Goal: Transaction & Acquisition: Download file/media

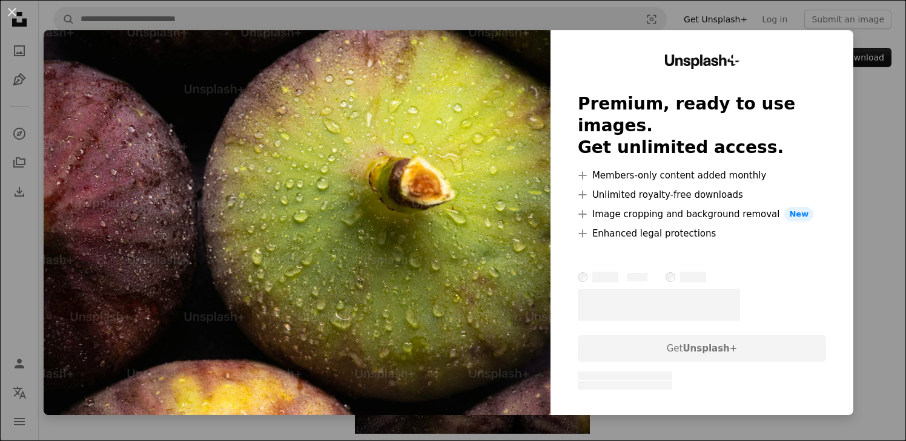
scroll to position [120, 0]
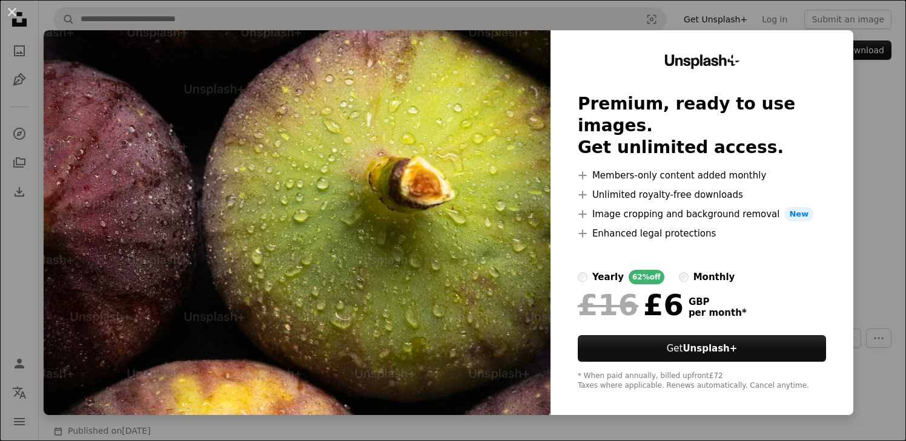
click at [881, 133] on div "An X shape Unsplash+ Premium, ready to use images. Get unlimited access. A plus…" at bounding box center [453, 220] width 906 height 441
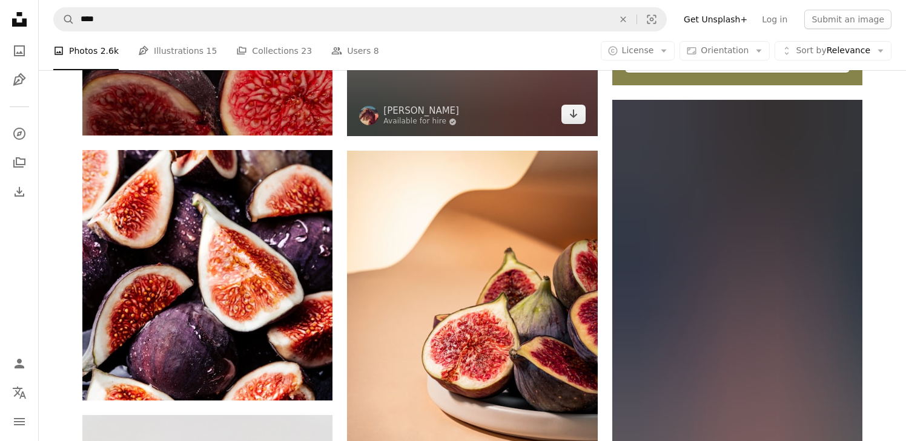
scroll to position [547, 0]
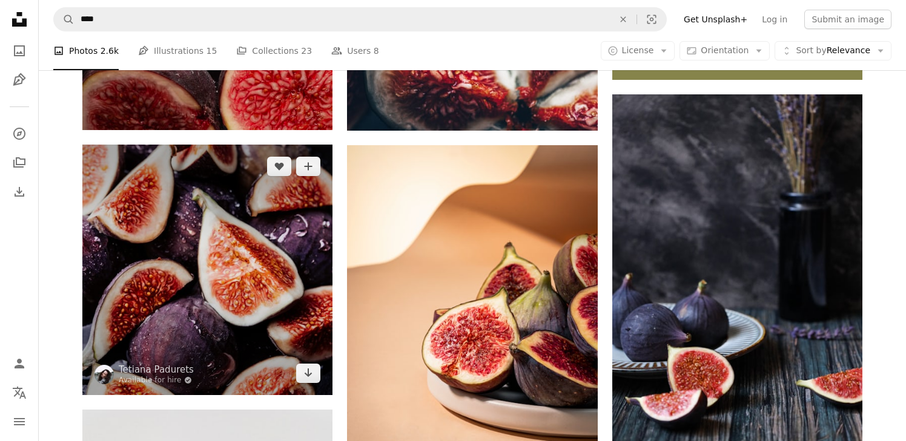
click at [253, 185] on img at bounding box center [207, 270] width 250 height 250
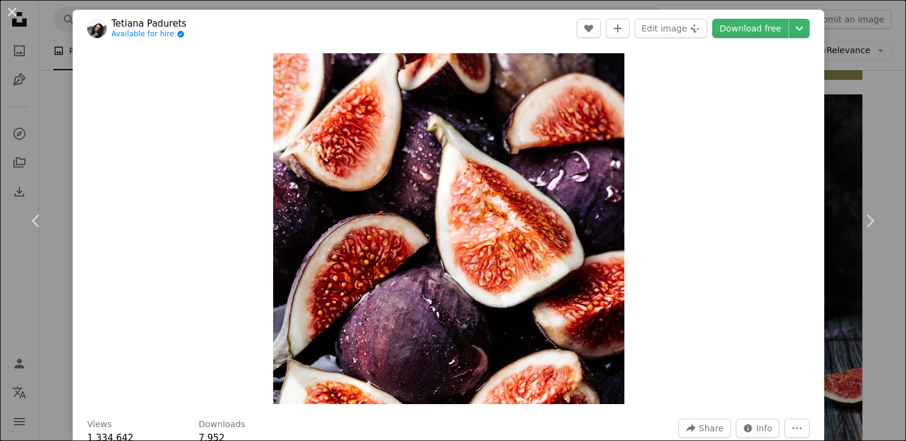
click at [847, 76] on div "An X shape Chevron left Chevron right [PERSON_NAME] Available for hire A checkm…" at bounding box center [453, 220] width 906 height 441
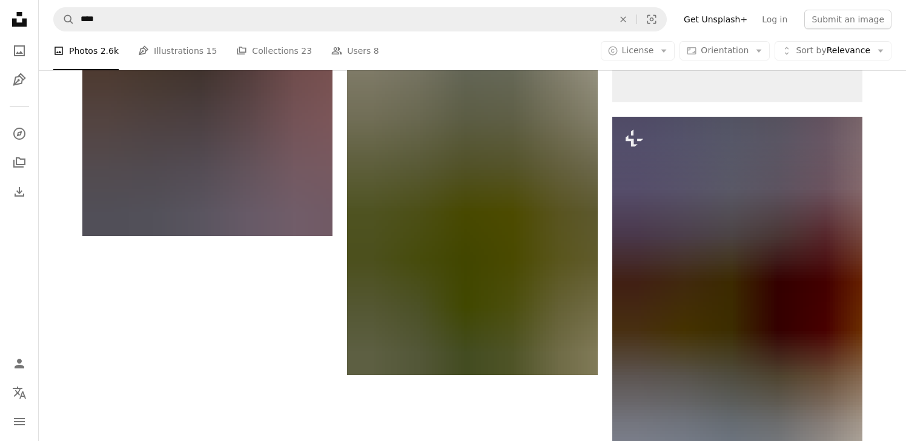
scroll to position [2404, 0]
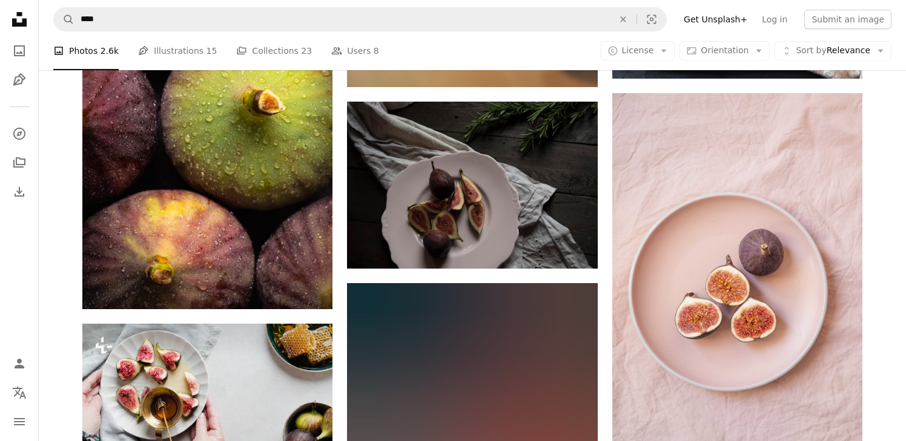
scroll to position [2664, 0]
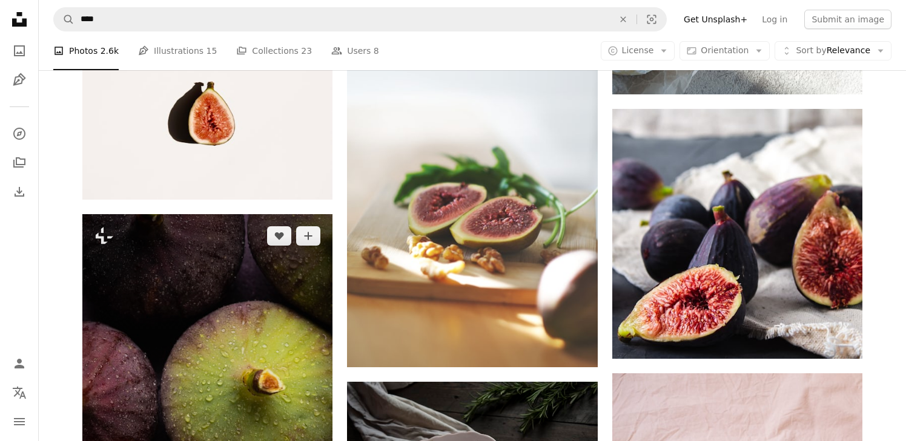
click at [229, 259] on img at bounding box center [207, 401] width 250 height 375
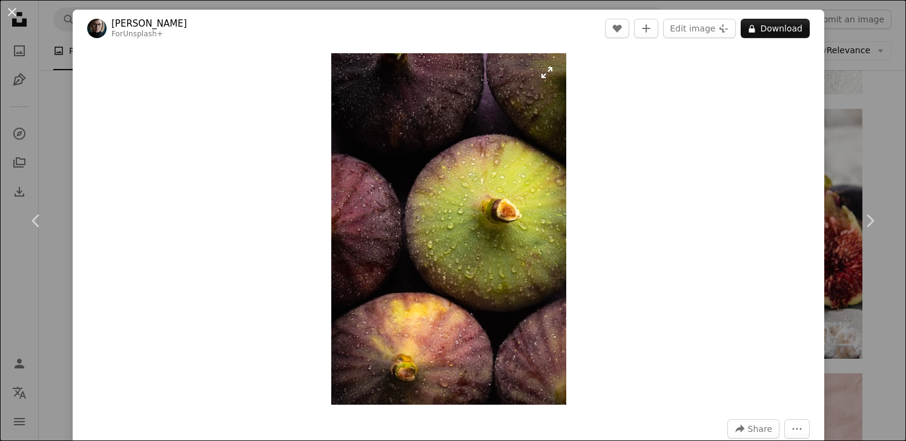
click at [553, 74] on img "Zoom in on this image" at bounding box center [448, 229] width 235 height 352
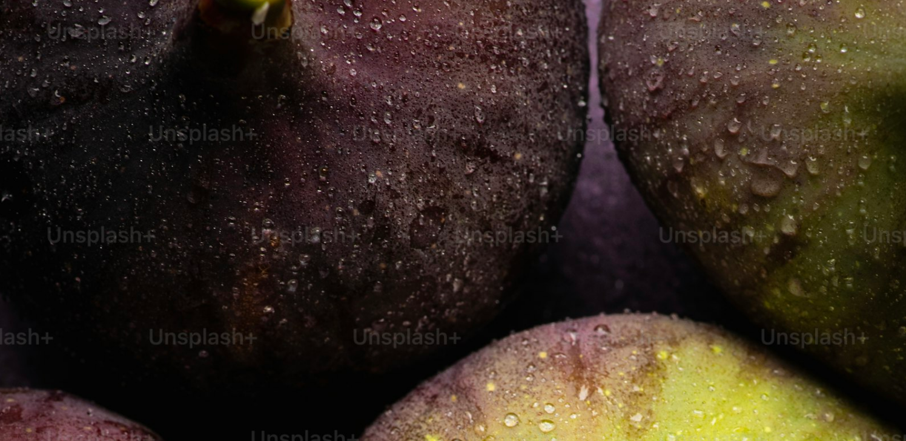
scroll to position [458, 0]
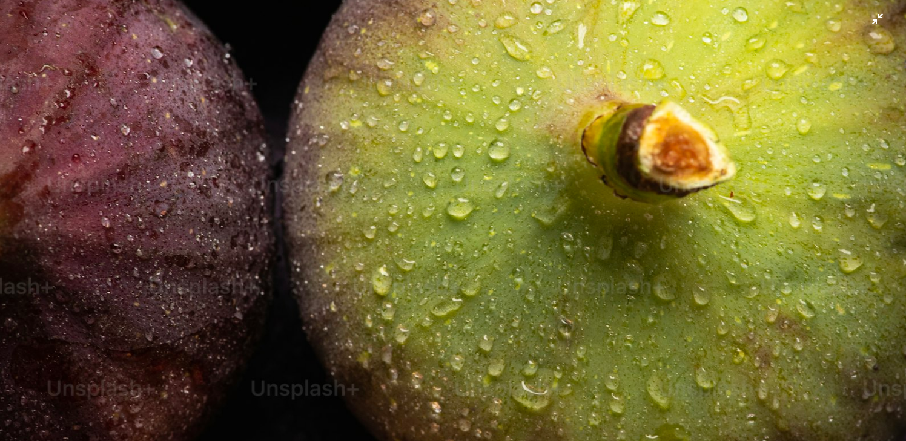
click at [584, 222] on img "Zoom out on this image" at bounding box center [452, 220] width 907 height 1359
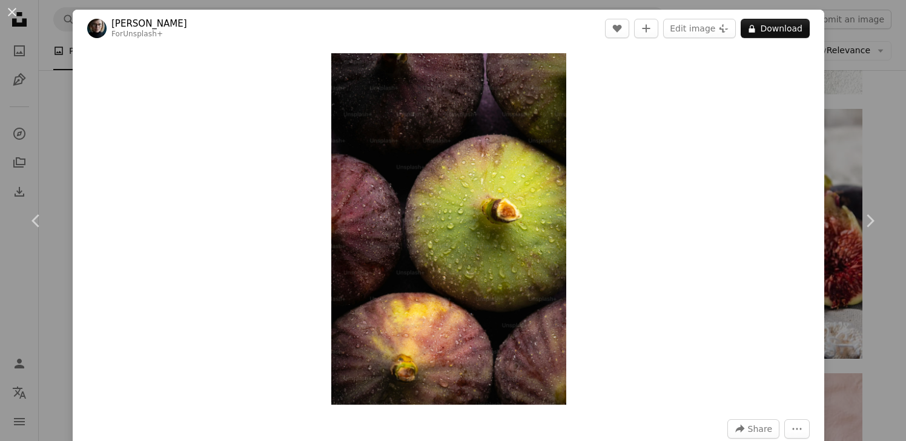
click at [879, 105] on div "An X shape Chevron left Chevron right [PERSON_NAME] For Unsplash+ A heart A plu…" at bounding box center [453, 220] width 906 height 441
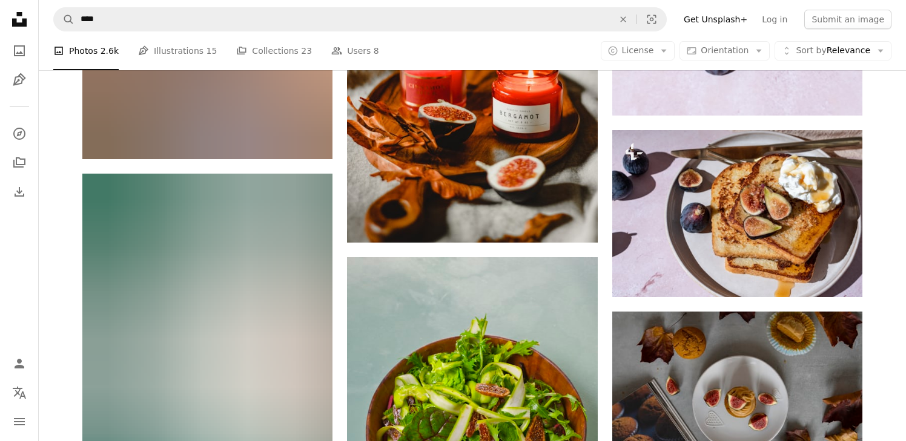
scroll to position [18923, 0]
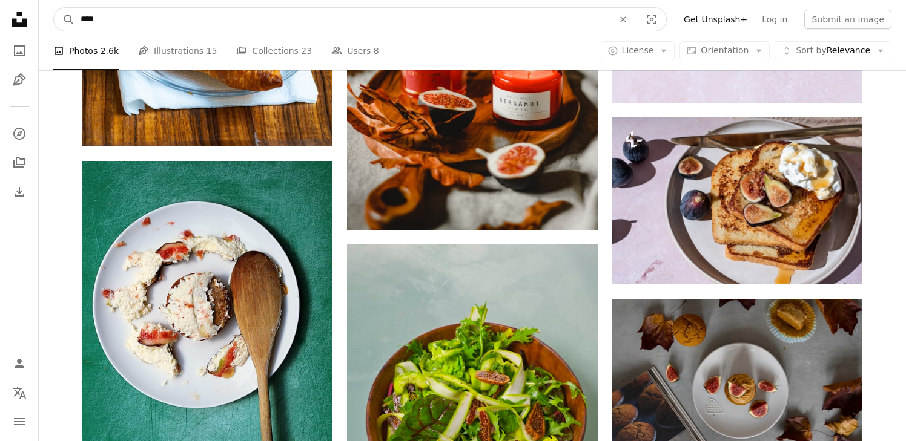
click at [119, 22] on input "****" at bounding box center [341, 19] width 535 height 23
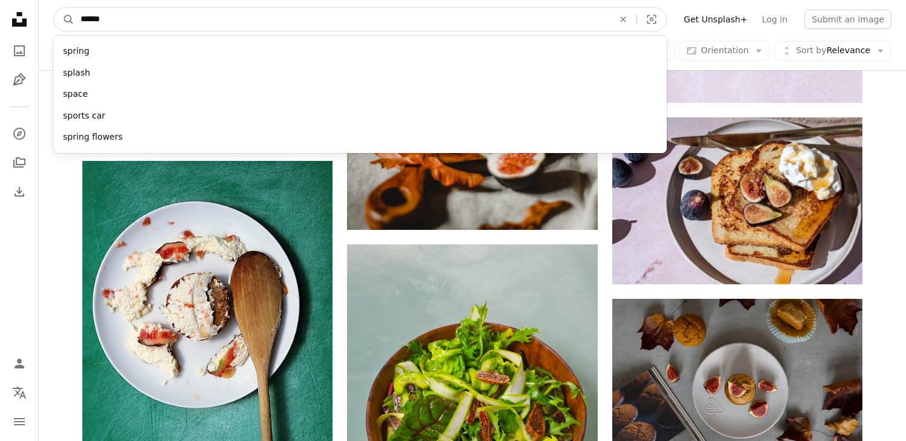
type input "*******"
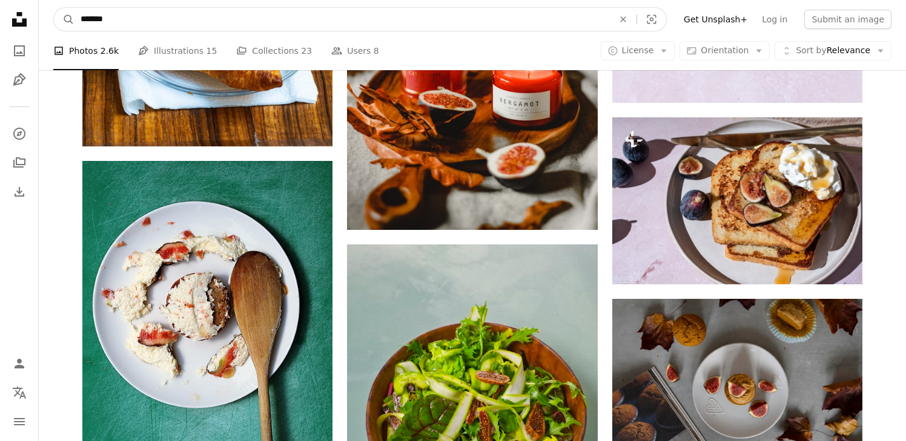
click button "A magnifying glass" at bounding box center [64, 19] width 21 height 23
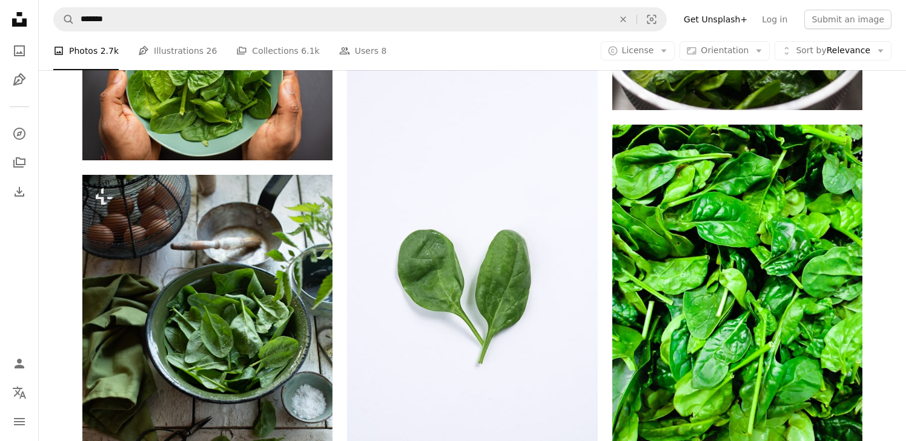
scroll to position [667, 0]
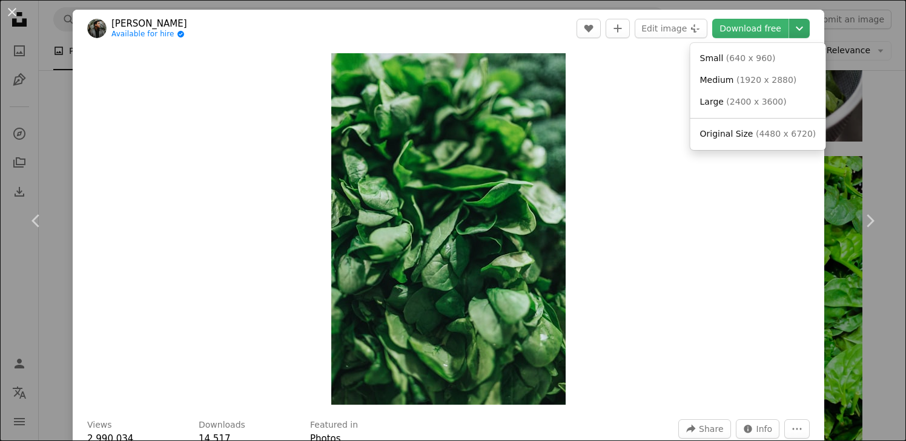
click at [809, 23] on icon "Chevron down" at bounding box center [799, 28] width 19 height 15
click at [756, 134] on span "( 4480 x 6720 )" at bounding box center [786, 134] width 60 height 10
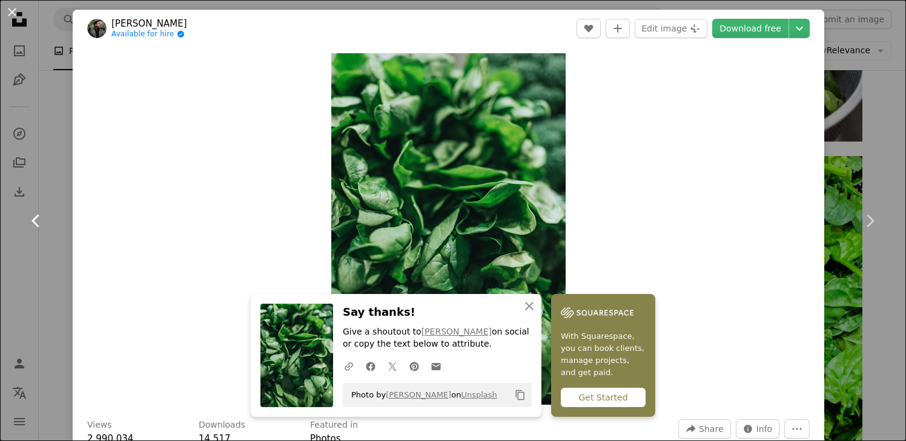
click at [61, 246] on link "Chevron left" at bounding box center [36, 221] width 73 height 116
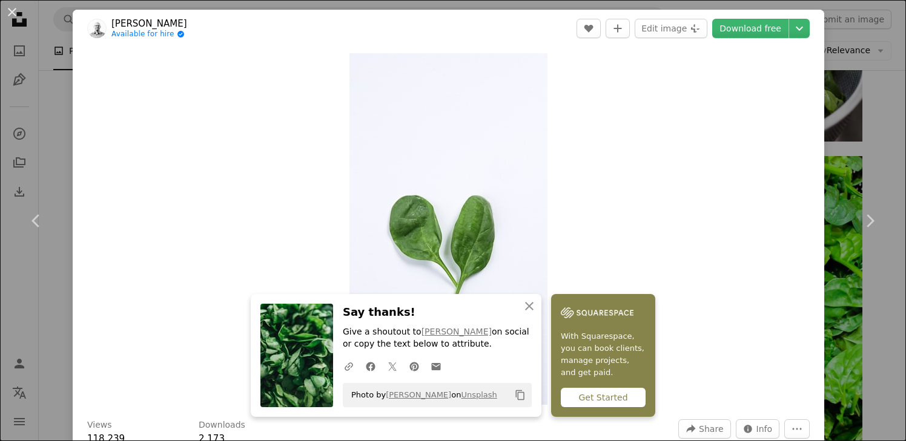
click at [886, 107] on div "An X shape Chevron left Chevron right An X shape Close Say thanks! Give a shout…" at bounding box center [453, 220] width 906 height 441
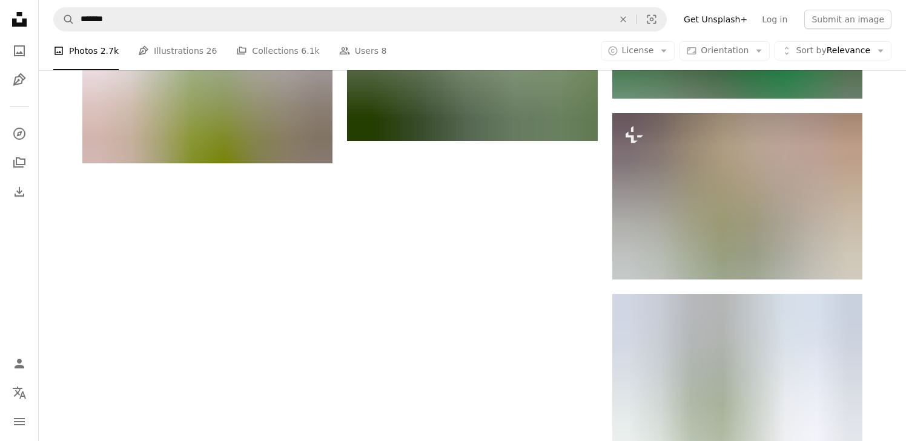
scroll to position [1834, 0]
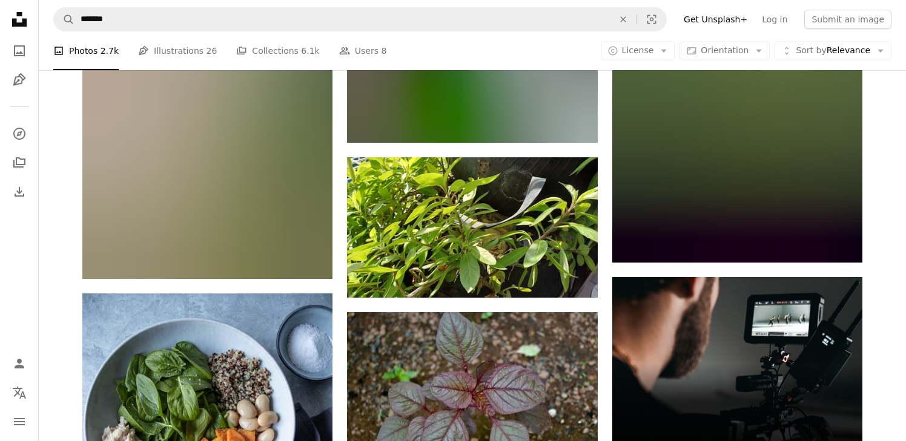
scroll to position [4006, 0]
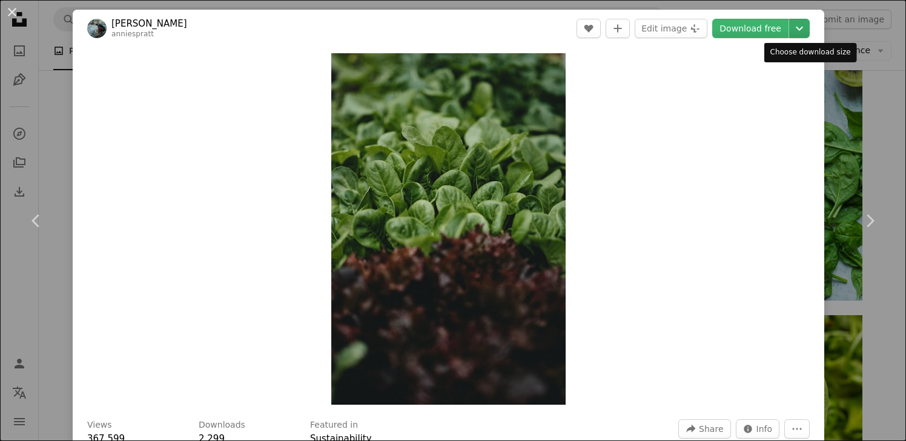
click at [808, 31] on icon "Chevron down" at bounding box center [799, 28] width 19 height 15
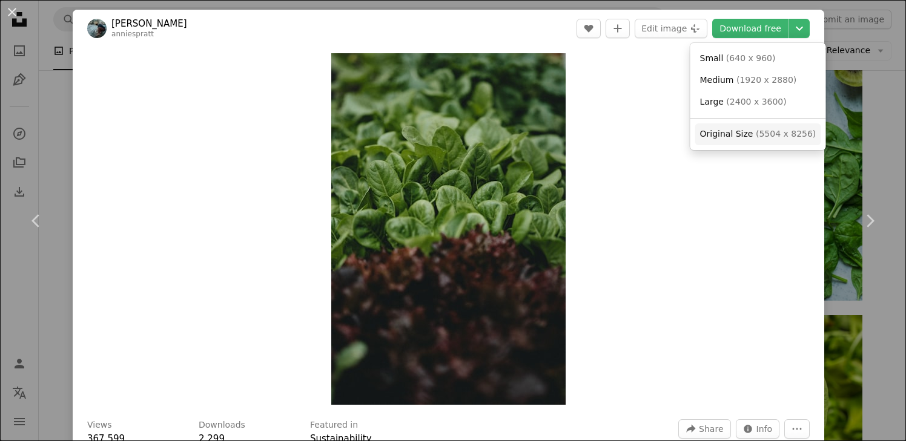
click at [756, 136] on span "( 5504 x 8256 )" at bounding box center [786, 134] width 60 height 10
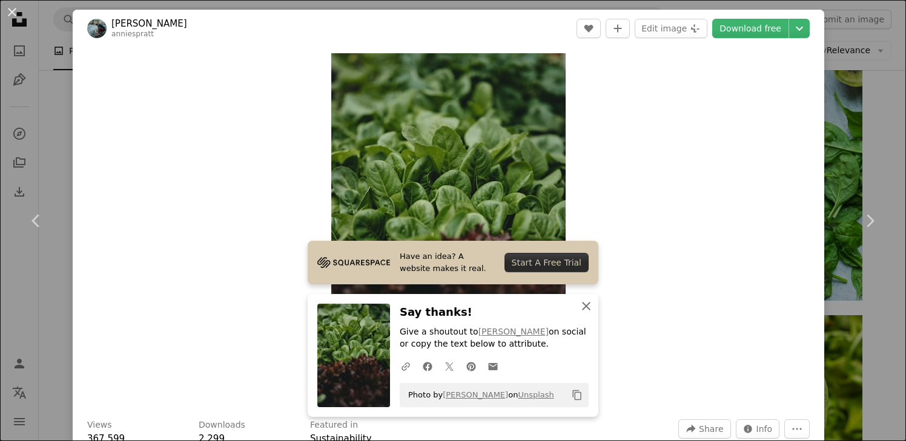
click at [587, 305] on icon "button" at bounding box center [586, 306] width 8 height 8
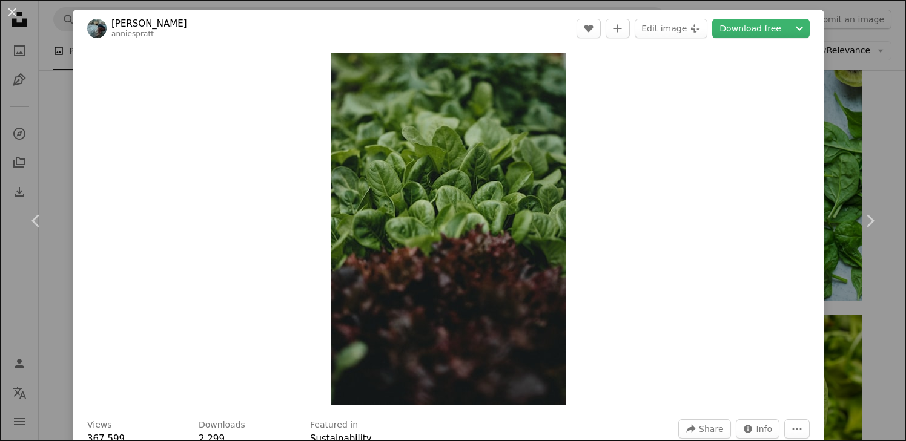
click at [884, 128] on div "An X shape Chevron left Chevron right [PERSON_NAME] anniespratt A heart A plus …" at bounding box center [453, 220] width 906 height 441
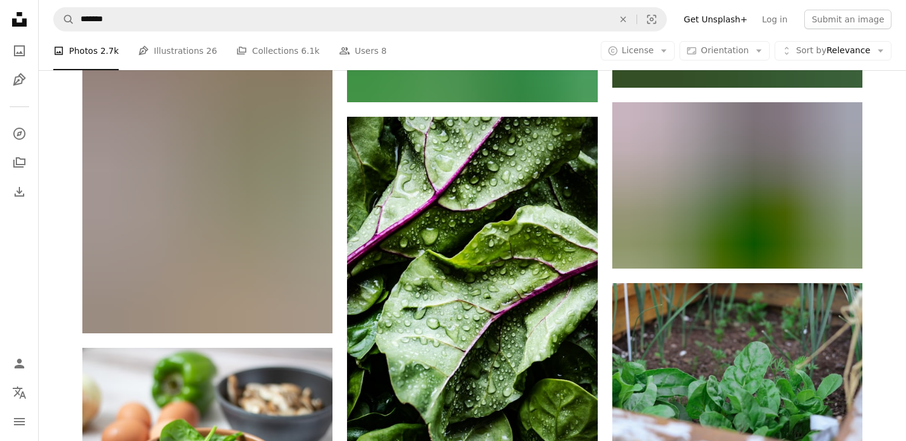
scroll to position [1482, 0]
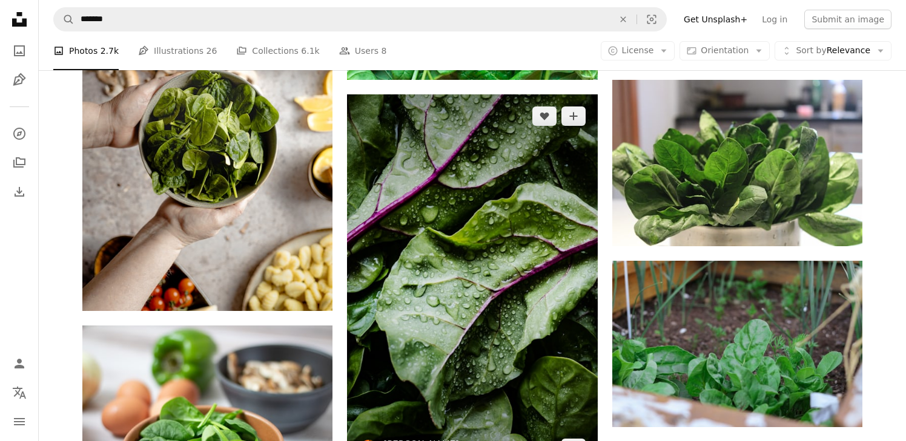
click at [482, 150] on img at bounding box center [472, 282] width 250 height 376
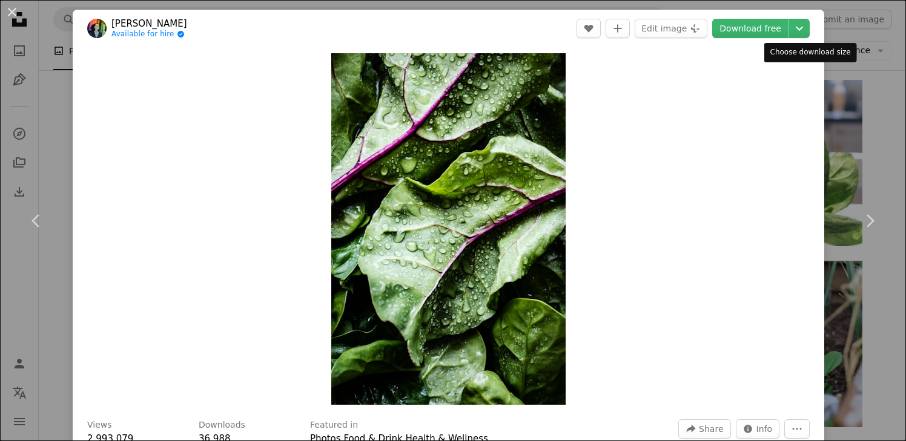
click at [810, 38] on div "Download free Chevron down" at bounding box center [760, 28] width 97 height 19
click at [809, 33] on icon "Chevron down" at bounding box center [799, 28] width 19 height 15
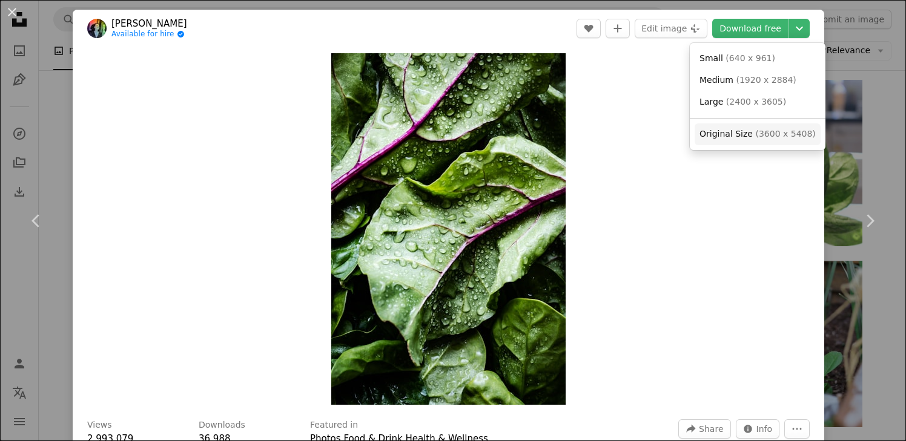
click at [757, 134] on span "( 3600 x 5408 )" at bounding box center [785, 134] width 60 height 10
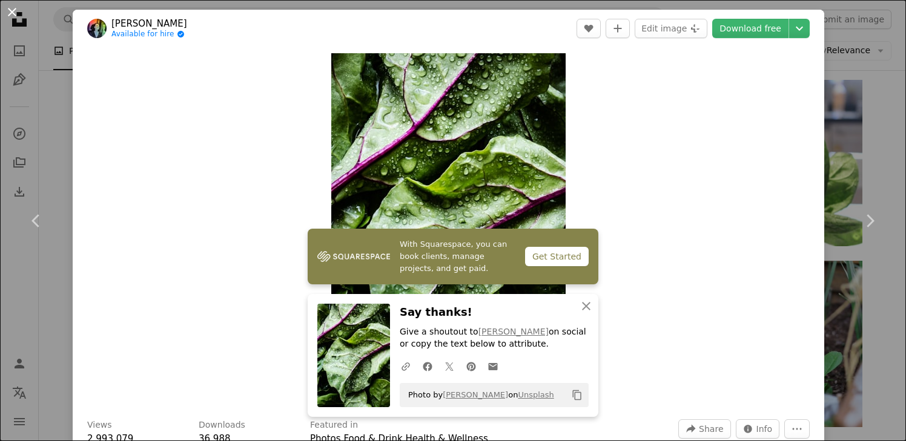
click at [12, 12] on button "An X shape" at bounding box center [12, 12] width 15 height 15
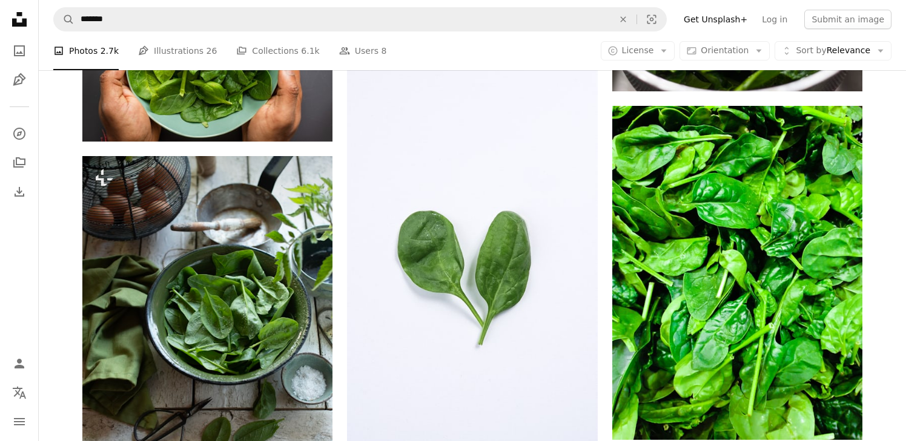
scroll to position [347, 0]
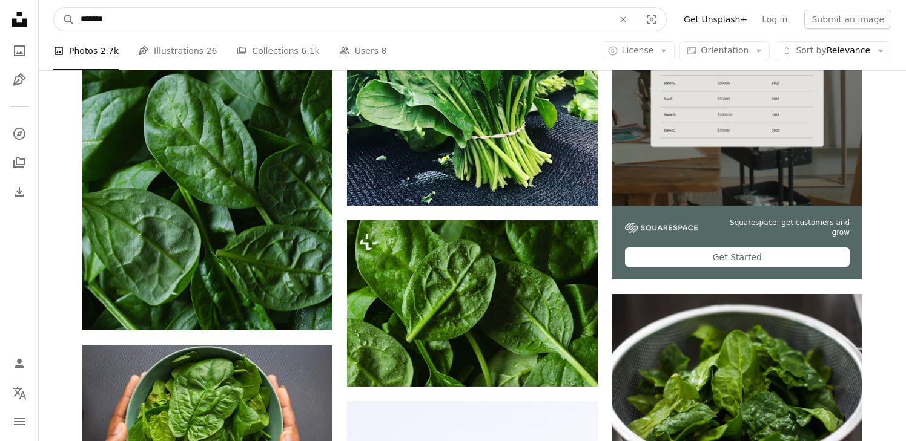
click at [154, 23] on input "*******" at bounding box center [341, 19] width 535 height 23
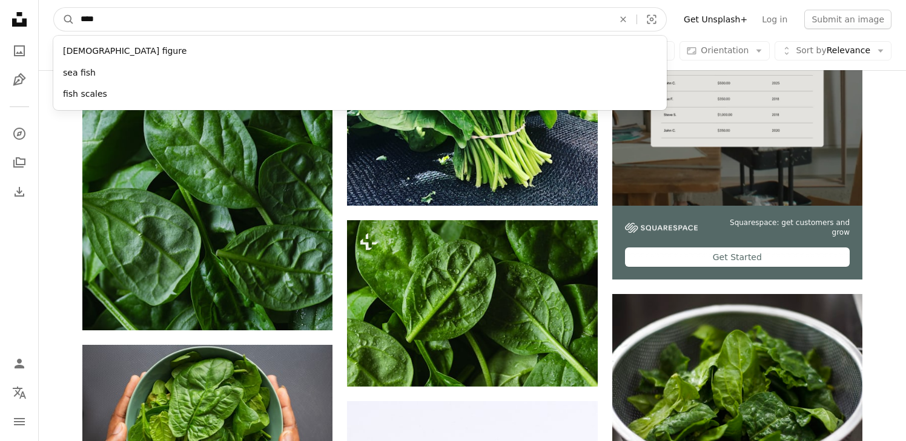
type input "****"
click at [54, 8] on button "A magnifying glass" at bounding box center [64, 19] width 21 height 23
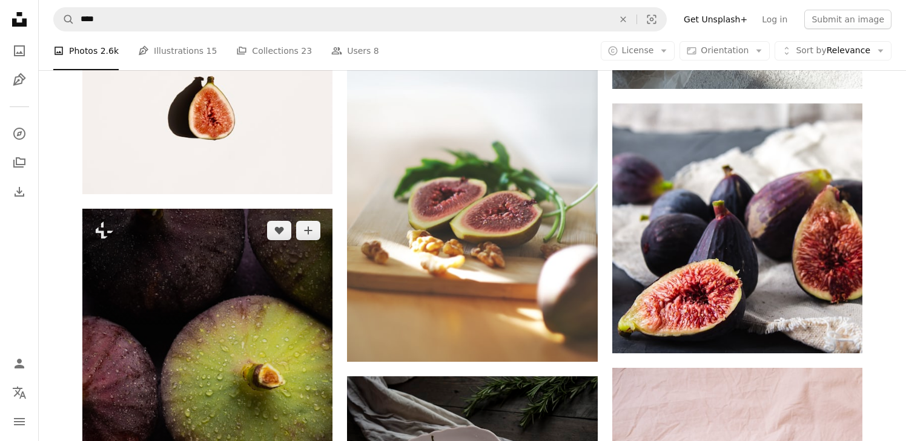
scroll to position [2782, 0]
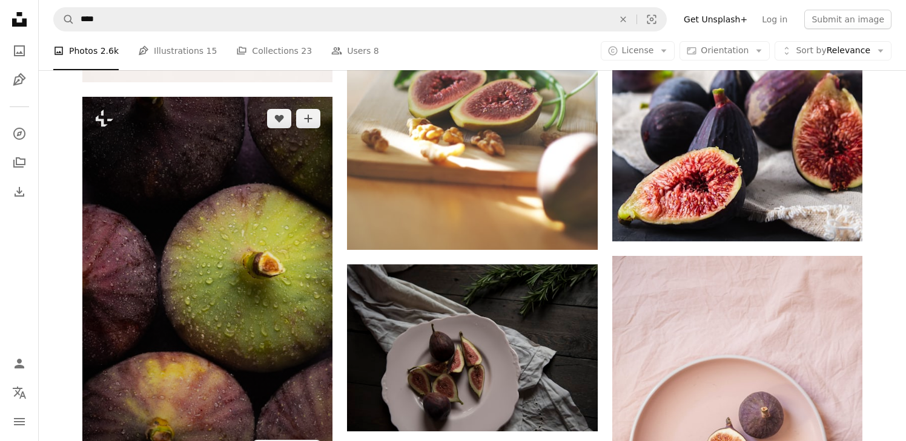
click at [262, 200] on img at bounding box center [207, 284] width 250 height 375
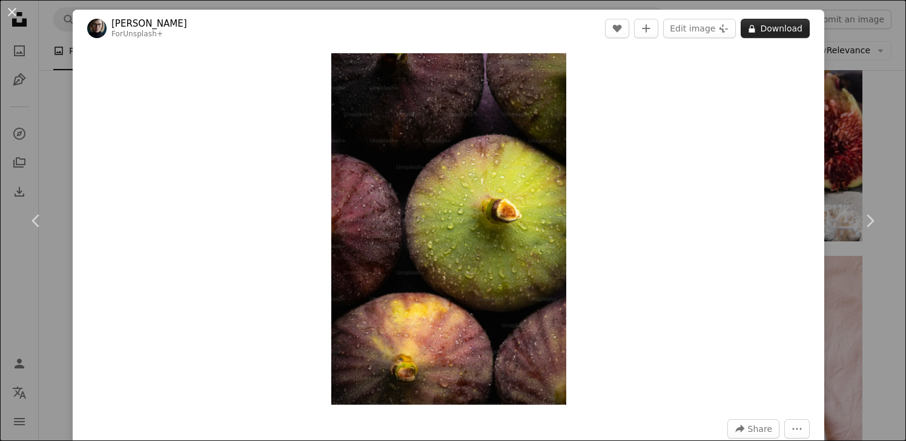
click at [788, 30] on button "A lock Download" at bounding box center [775, 28] width 69 height 19
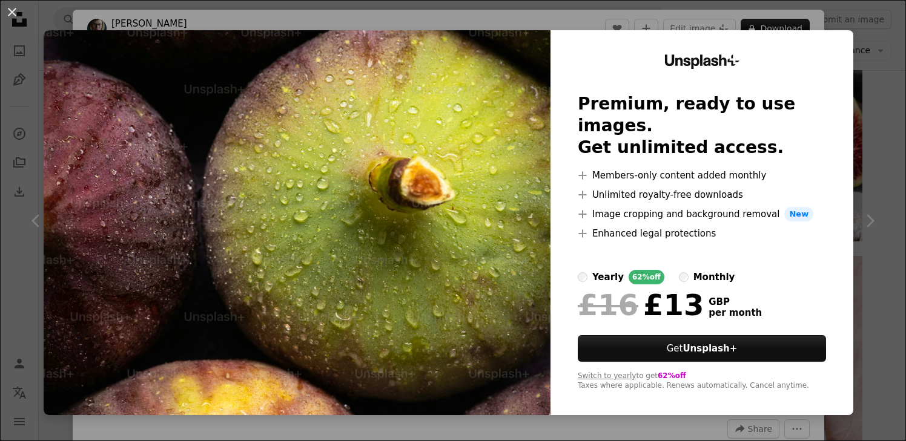
click at [883, 76] on div "An X shape Unsplash+ Premium, ready to use images. Get unlimited access. A plus…" at bounding box center [453, 220] width 906 height 441
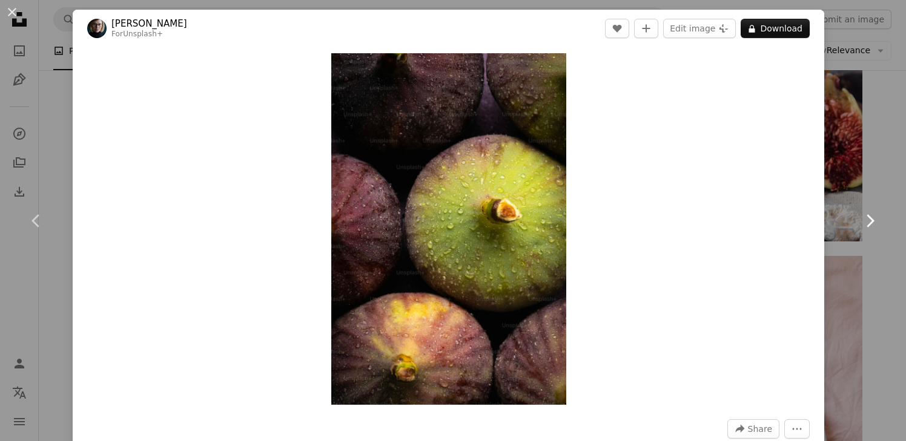
click at [868, 167] on link "Chevron right" at bounding box center [869, 221] width 73 height 116
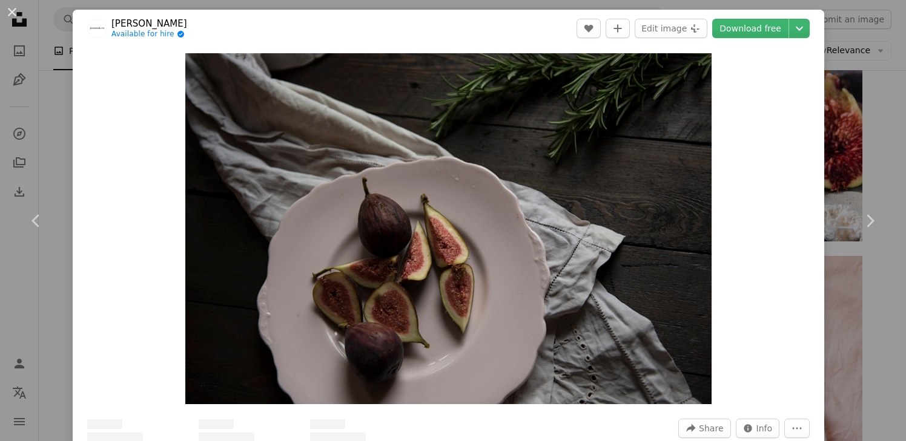
click at [858, 99] on div "An X shape Chevron left Chevron right [PERSON_NAME] Available for hire A checkm…" at bounding box center [453, 220] width 906 height 441
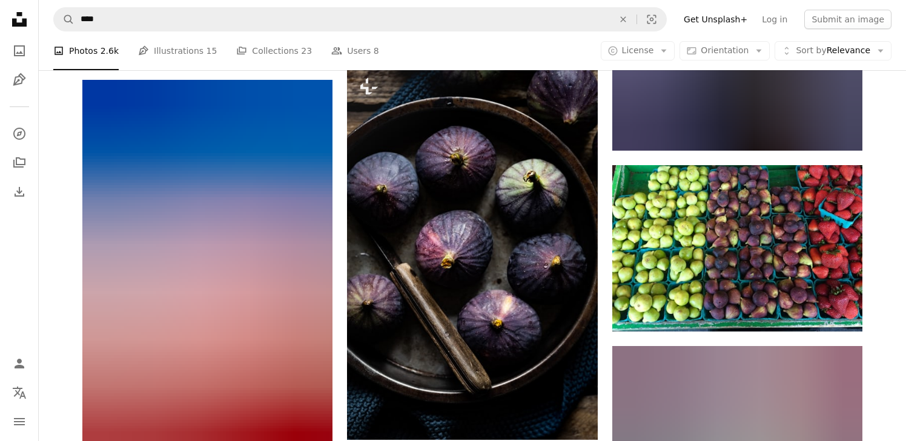
scroll to position [4488, 0]
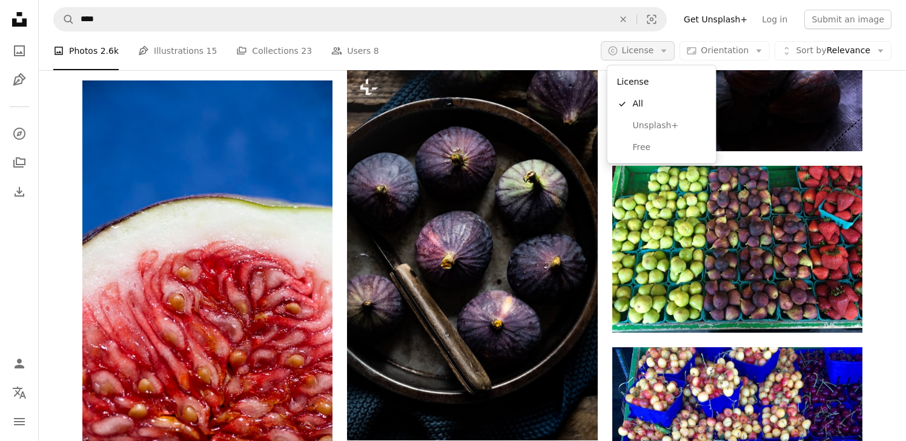
click at [659, 58] on button "A copyright icon © License Arrow down" at bounding box center [638, 50] width 74 height 19
click at [644, 145] on span "Free" at bounding box center [670, 148] width 74 height 12
